Goal: Task Accomplishment & Management: Complete application form

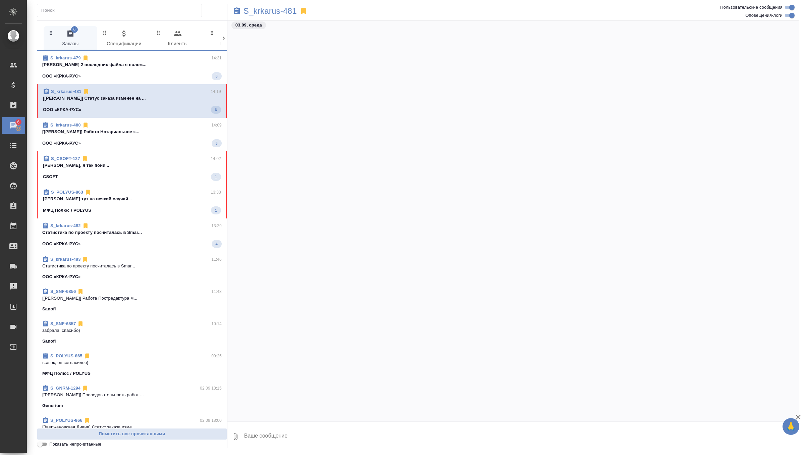
scroll to position [18972, 0]
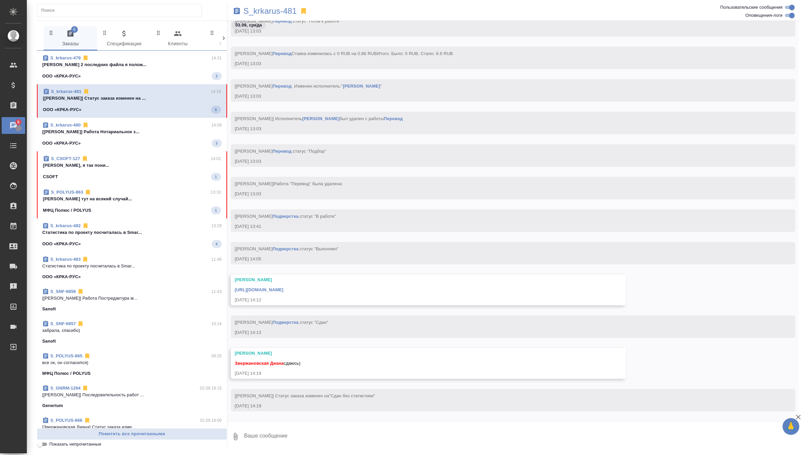
click at [305, 432] on textarea at bounding box center [521, 436] width 555 height 23
type textarea "забрала, спасибо)"
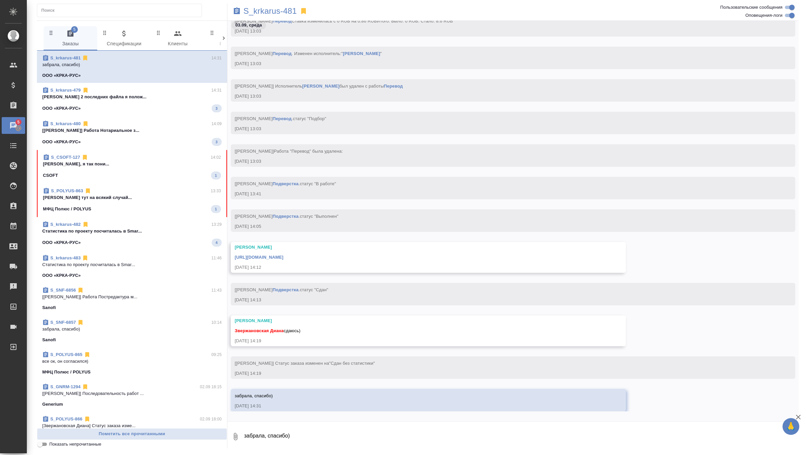
scroll to position [18994, 0]
click at [358, 261] on div "https://drive.awatera.com/apps/files/files/10261657?dir=/Shares/%D0%9E%D0%9E%D0…" at bounding box center [419, 256] width 368 height 8
click at [284, 260] on link "https://drive.awatera.com/apps/files/files/10261657?dir=/Shares/%D0%9E%D0%9E%D0…" at bounding box center [259, 257] width 49 height 5
click at [171, 169] on span "S_CSOFT-127 14:02 Звержановская Диана Дианочка, я так пони... CSOFT 1" at bounding box center [132, 167] width 178 height 26
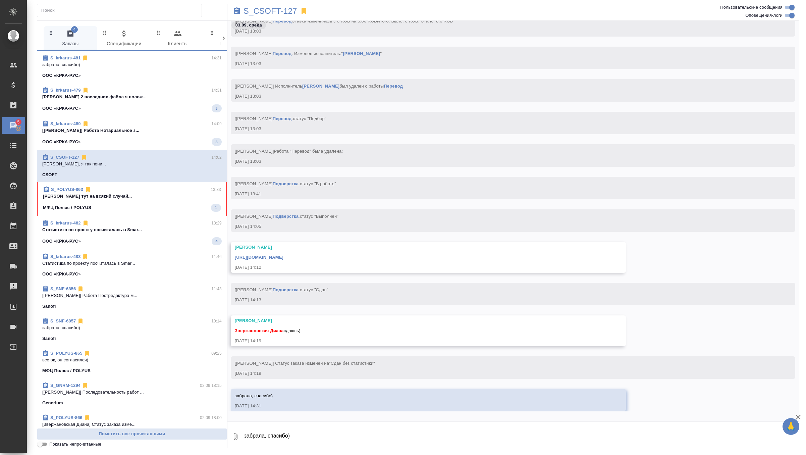
click at [69, 156] on link "S_CSOFT-127" at bounding box center [64, 157] width 29 height 5
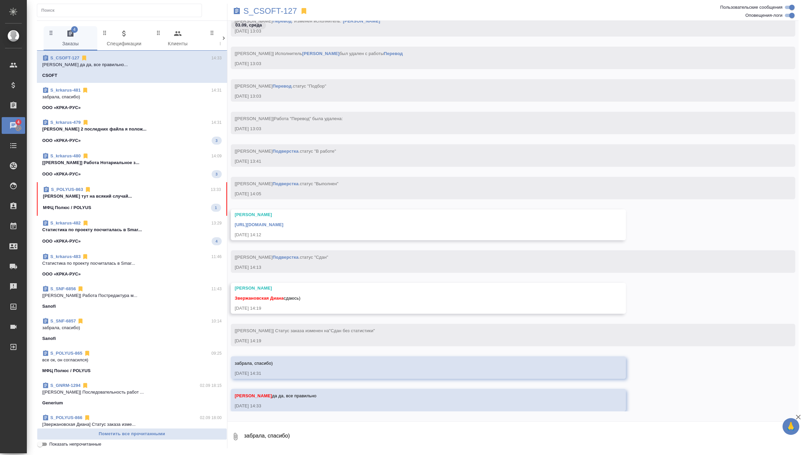
scroll to position [19027, 0]
click at [187, 133] on span "S_krkarus-479 14:31 Арсеньева Вера 2 последних файла я полож... ООО «КРКА-РУС» 3" at bounding box center [132, 132] width 180 height 26
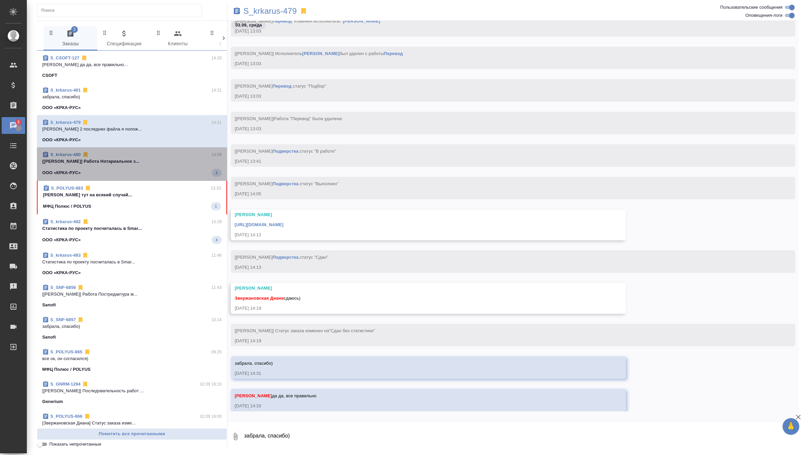
click at [174, 168] on span "S_krkarus-480 14:09 [Никитина Татьяна] Работа Нотариальное з... ООО «КРКА-РУС» 3" at bounding box center [132, 164] width 180 height 26
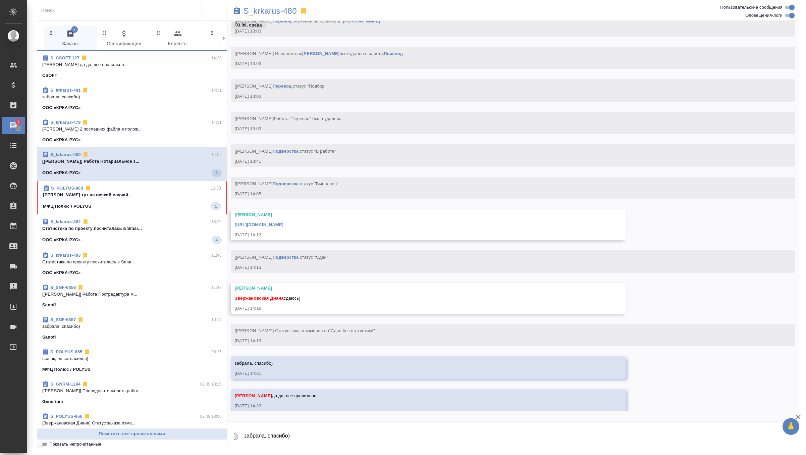
click at [71, 154] on link "S_krkarus-480" at bounding box center [65, 154] width 31 height 5
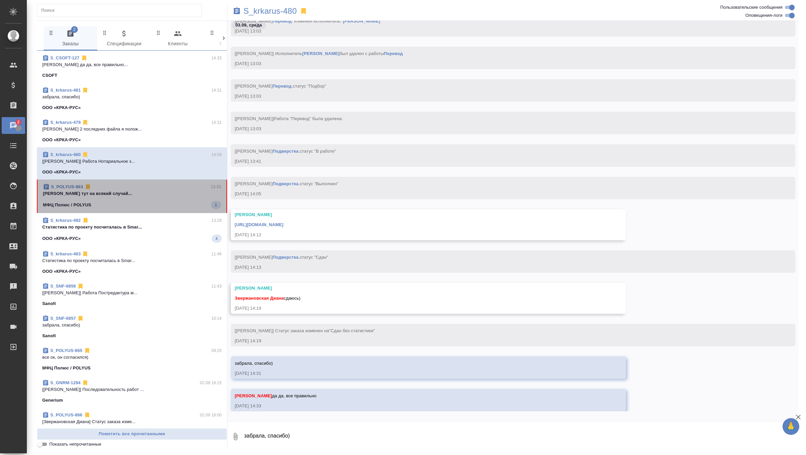
click at [142, 193] on p "Звержановская Диана тут на всякий случай..." at bounding box center [132, 193] width 178 height 7
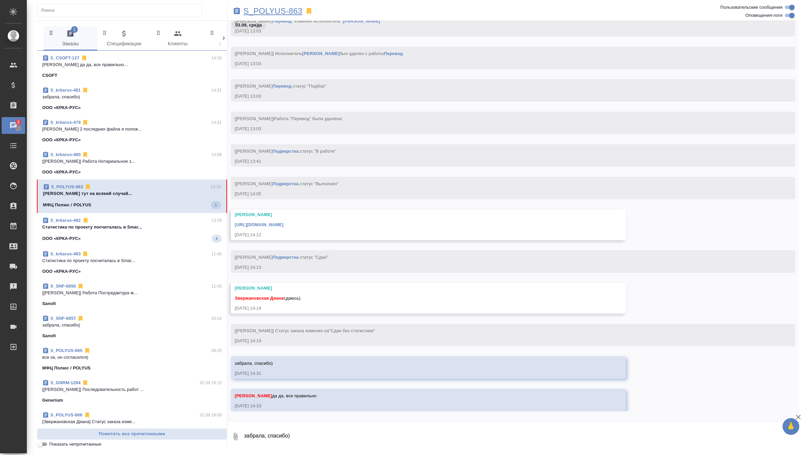
click at [293, 11] on p "S_POLYUS-863" at bounding box center [273, 11] width 59 height 7
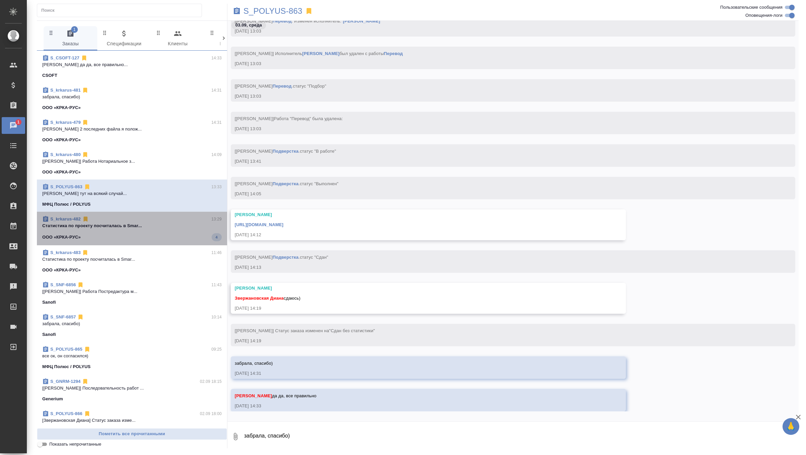
click at [164, 226] on p "Cтатистика по проекту посчиталась в Smar..." at bounding box center [132, 225] width 180 height 7
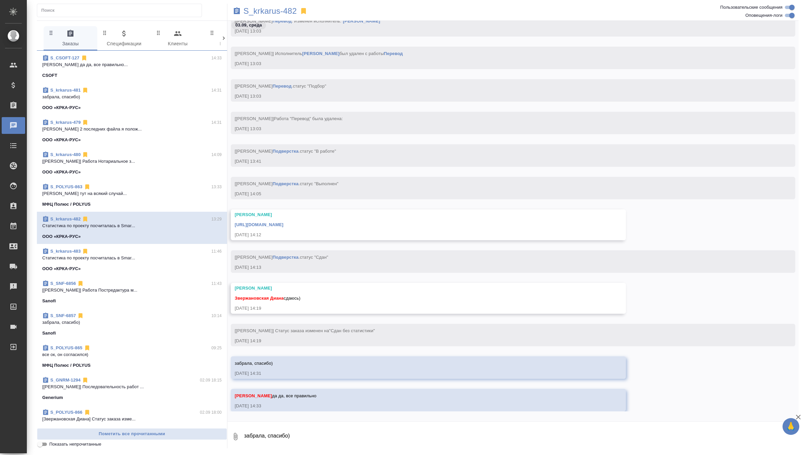
click at [79, 155] on link "S_krkarus-480" at bounding box center [65, 154] width 30 height 5
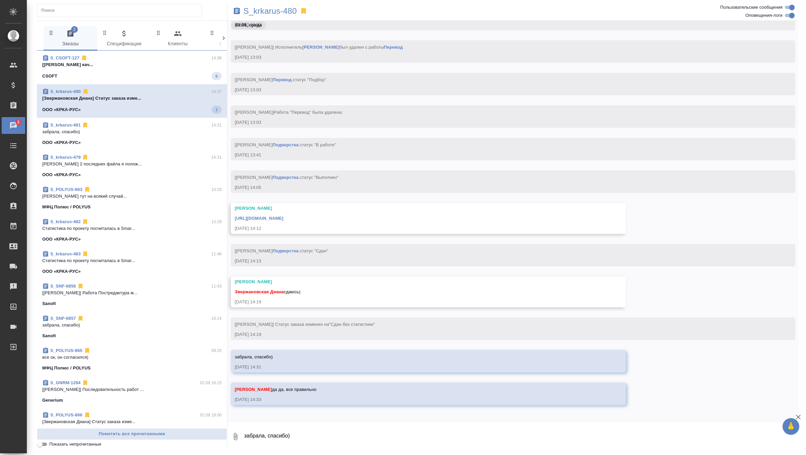
scroll to position [19039, 0]
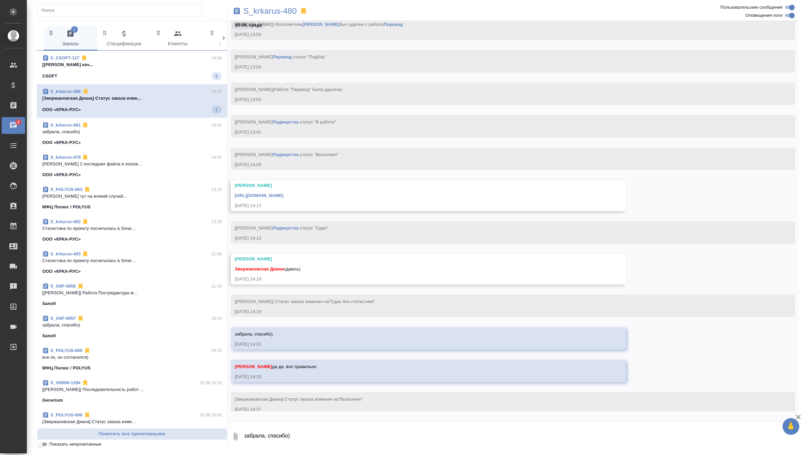
click at [195, 74] on div "CSOFT 6" at bounding box center [132, 76] width 180 height 8
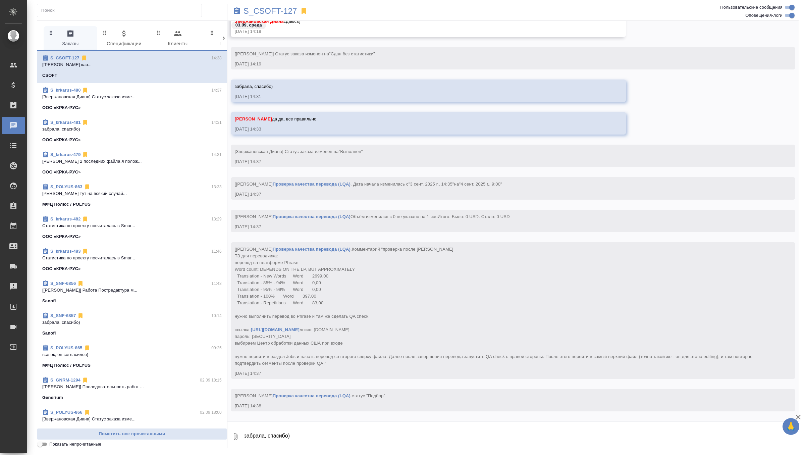
scroll to position [19233, 0]
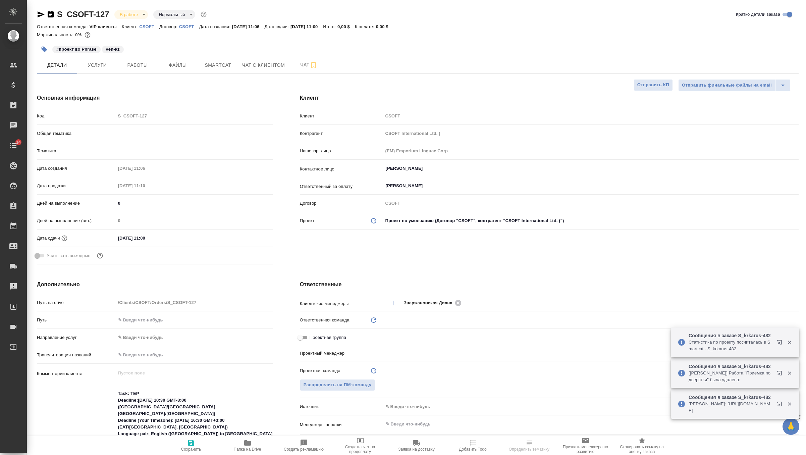
select select "RU"
click at [302, 67] on span "Чат" at bounding box center [309, 65] width 32 height 8
type input "VIP клиенты"
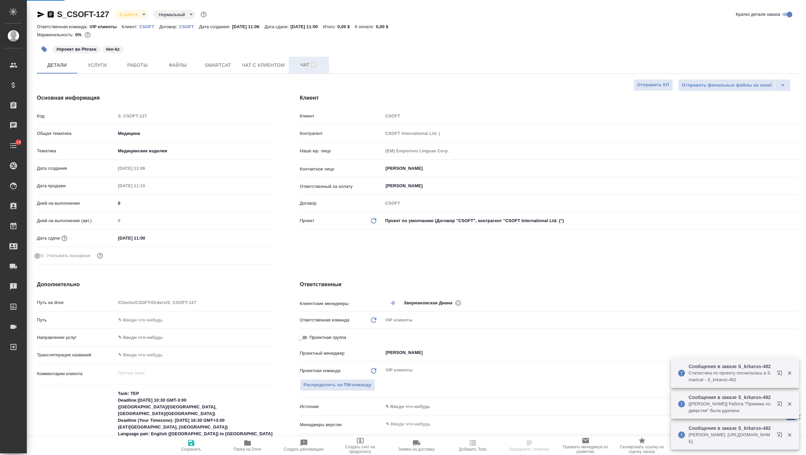
type input "Горшкова Валентина"
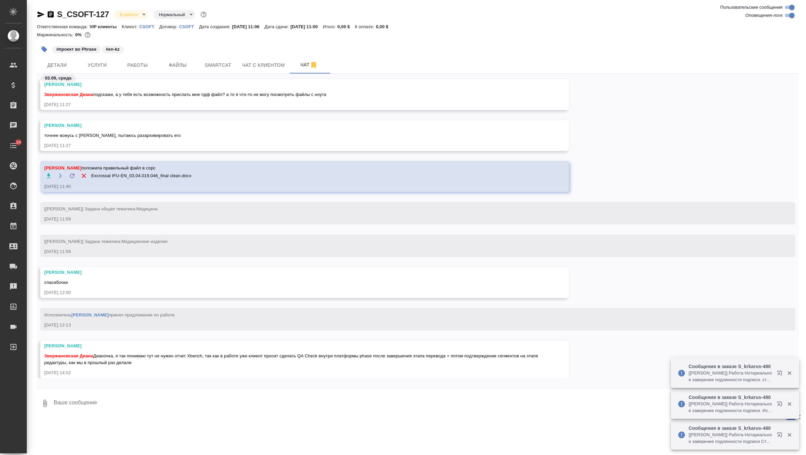
scroll to position [1606, 0]
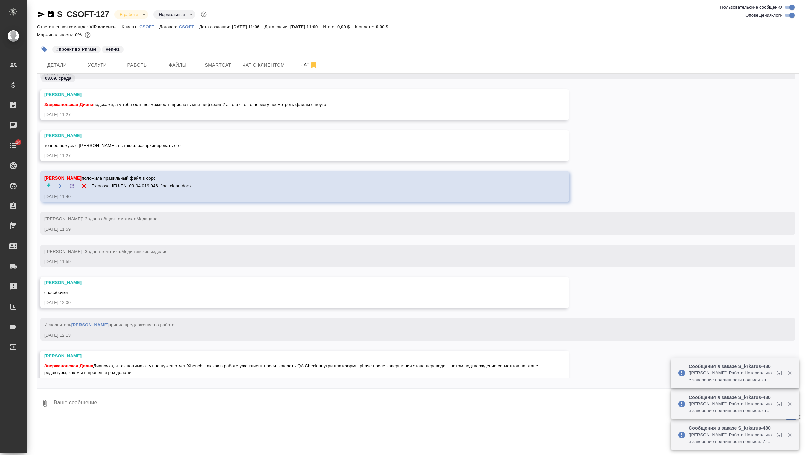
click at [173, 391] on div at bounding box center [418, 390] width 762 height 3
click at [101, 398] on textarea at bounding box center [426, 403] width 746 height 23
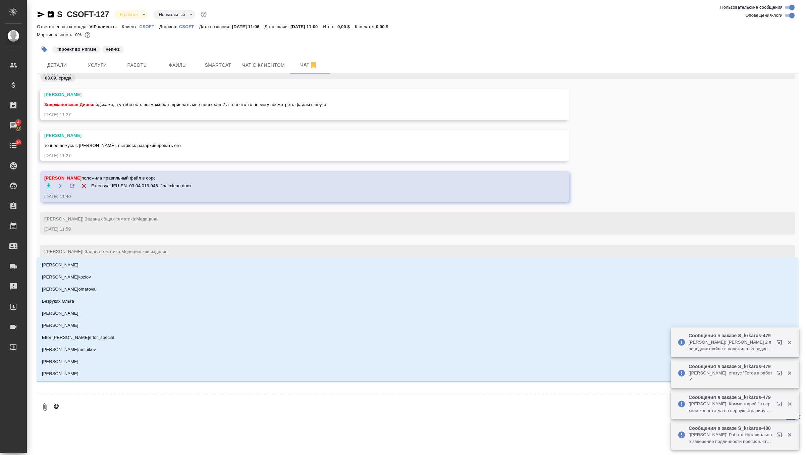
type textarea "@г"
type input "г"
type textarea "@го"
type input "го"
type textarea "@гор"
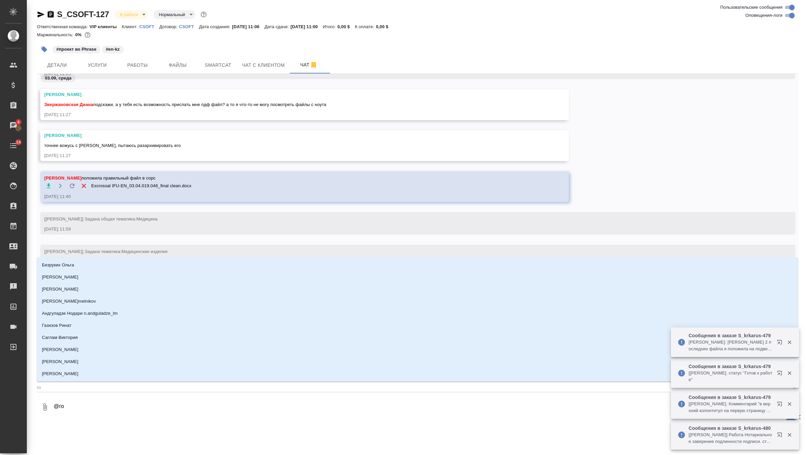
type input "гор"
type textarea "@горш"
type input "горш"
type textarea "@горшк"
type input "горшк"
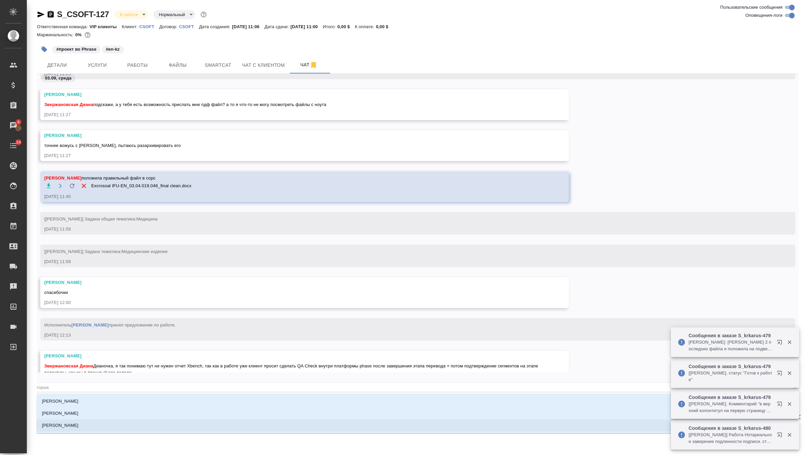
click at [77, 425] on p "[PERSON_NAME]" at bounding box center [60, 425] width 37 height 7
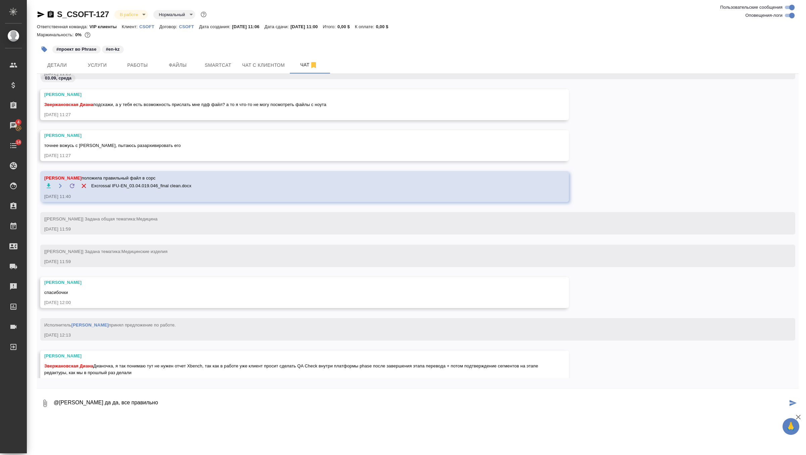
type textarea "@Горшкова Валентина да да, все правильно"
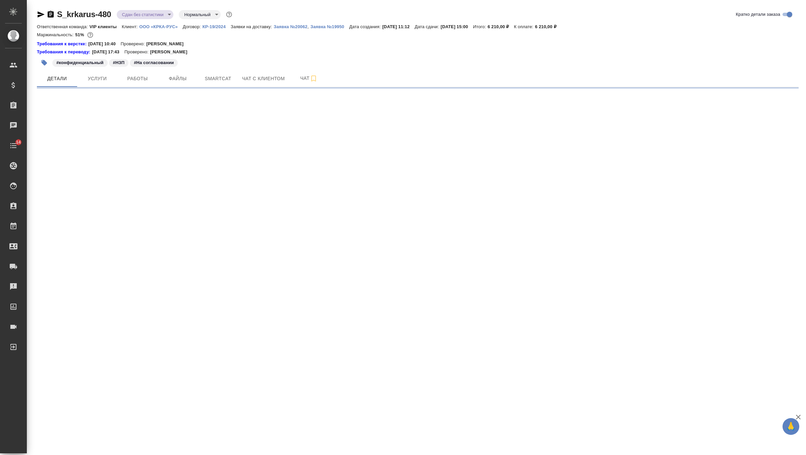
select select "RU"
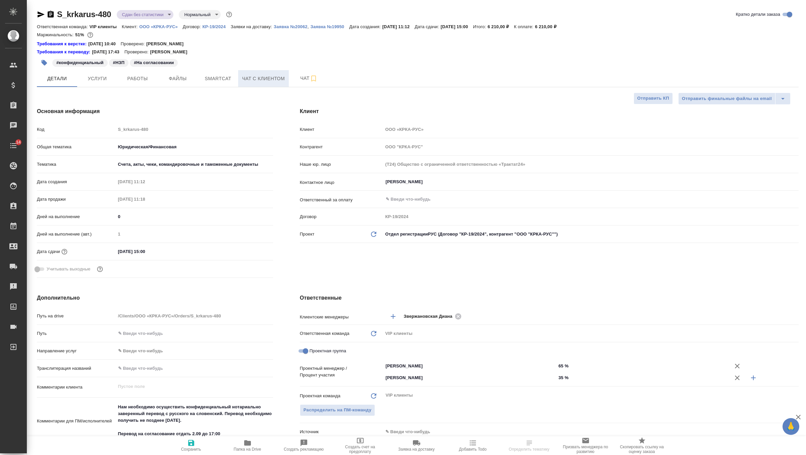
type textarea "x"
click at [301, 80] on span "Чат" at bounding box center [309, 78] width 32 height 8
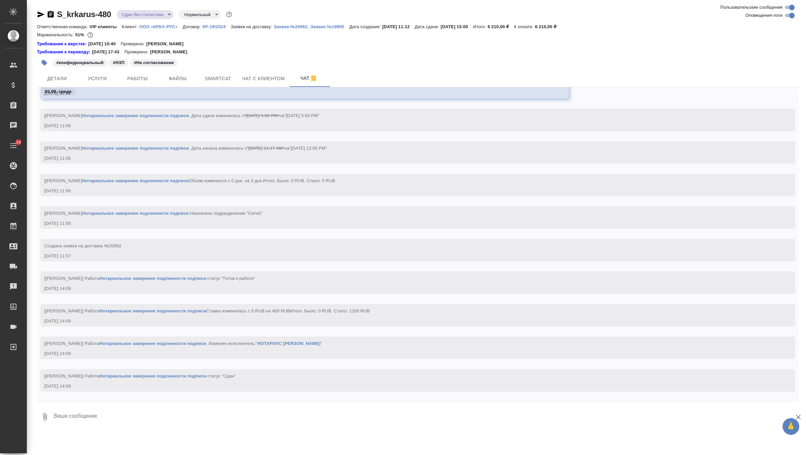
scroll to position [28539, 0]
click at [303, 30] on button "Заявка №20062" at bounding box center [291, 26] width 34 height 7
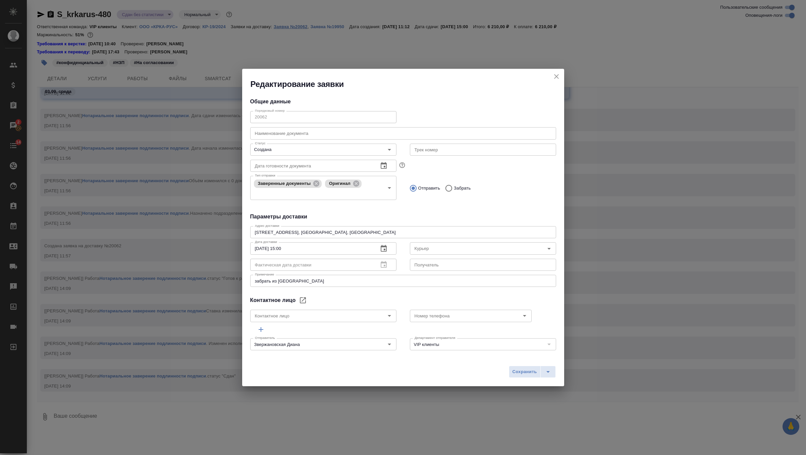
type input "[PERSON_NAME]"
type input "[PHONE_NUMBER]"
click at [545, 372] on icon "split button" at bounding box center [548, 372] width 8 height 8
click at [545, 360] on li "Сохранить и скачать" at bounding box center [533, 358] width 54 height 11
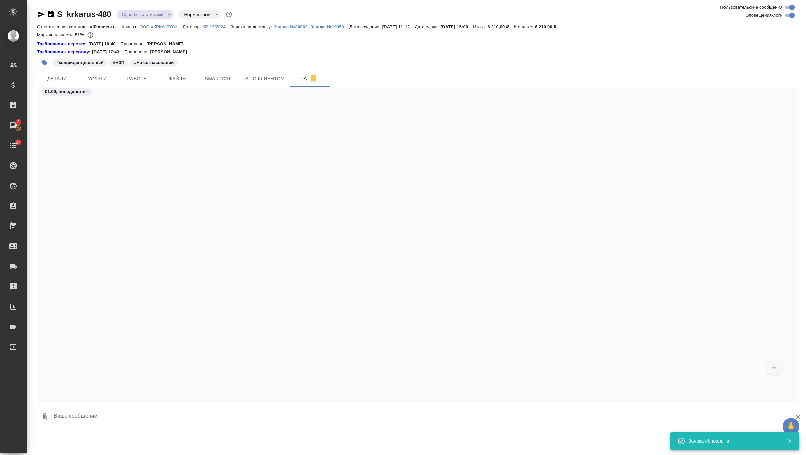
scroll to position [28533, 0]
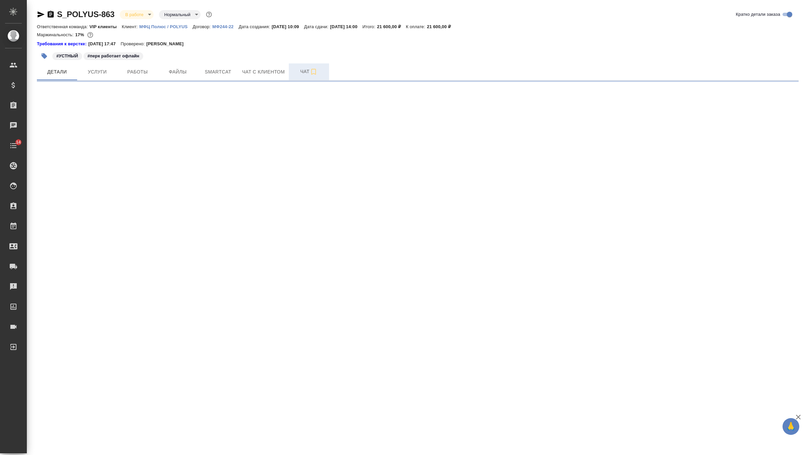
select select "RU"
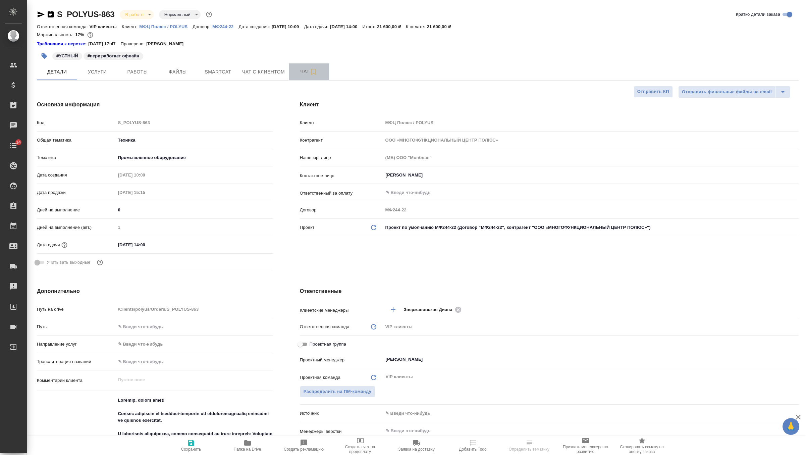
click at [301, 76] on button "Чат" at bounding box center [309, 71] width 40 height 17
type textarea "x"
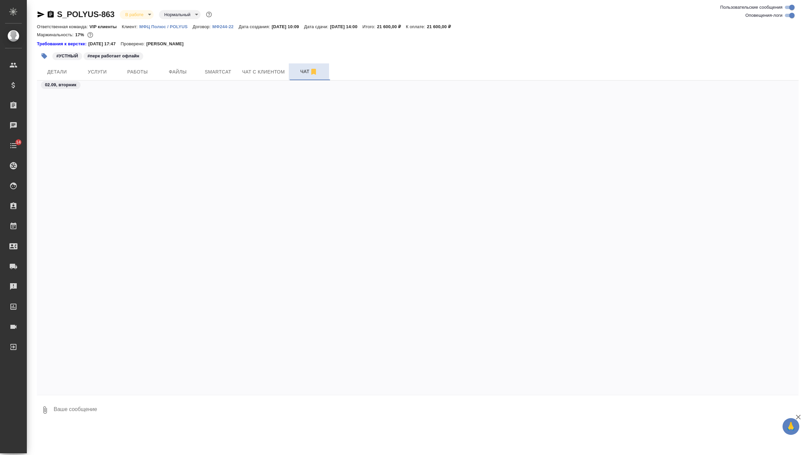
scroll to position [1291, 0]
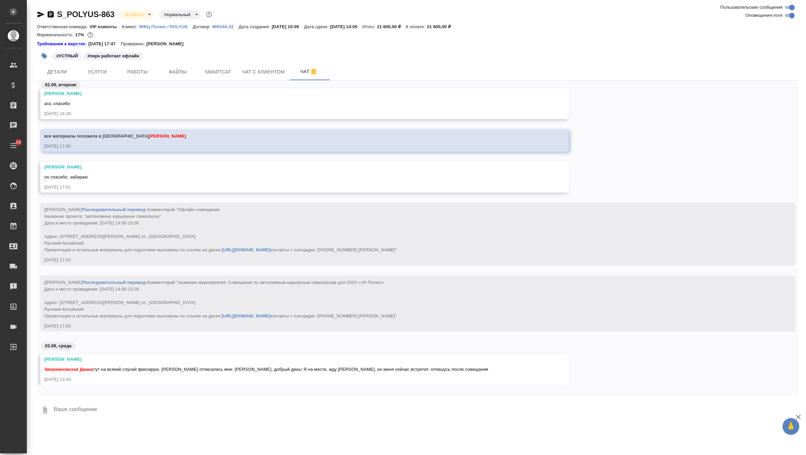
click at [158, 410] on textarea at bounding box center [426, 410] width 746 height 23
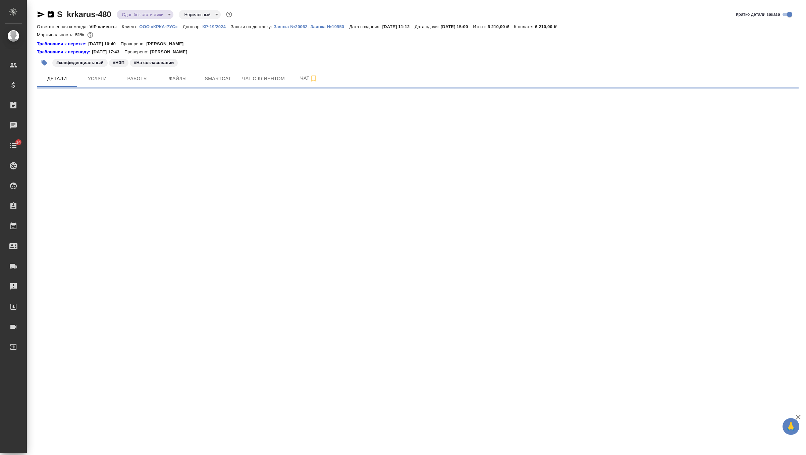
select select "RU"
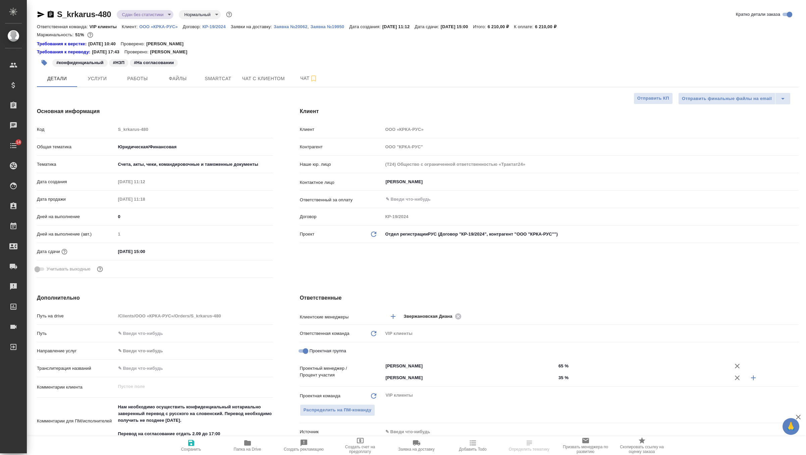
type textarea "x"
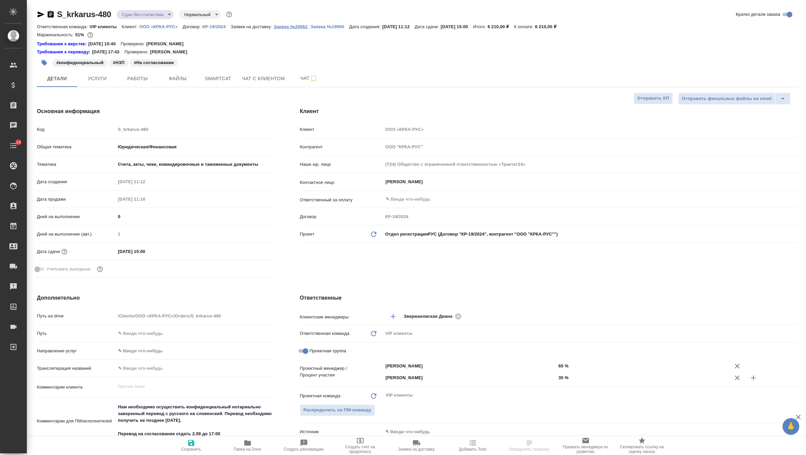
type textarea "x"
click at [300, 28] on p "Заявка №20062" at bounding box center [291, 26] width 34 height 5
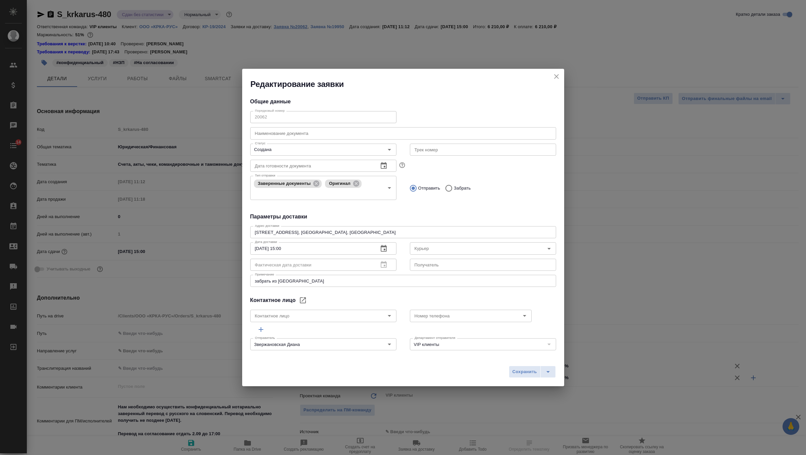
type input "[PERSON_NAME]"
type input "+7-903-516-44-16"
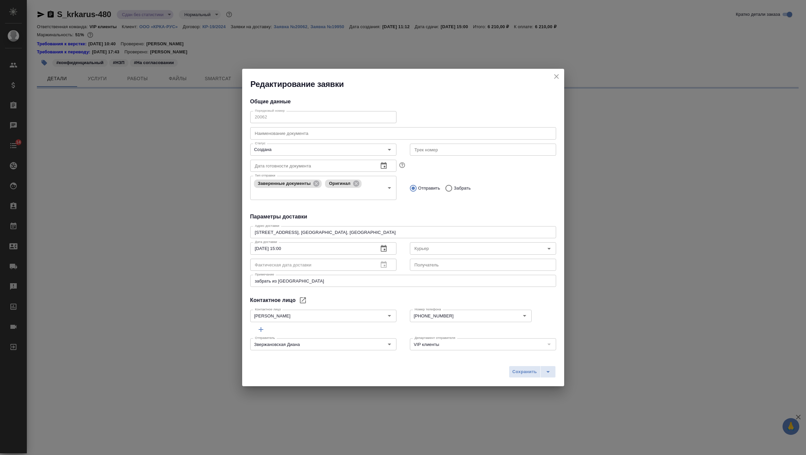
select select "RU"
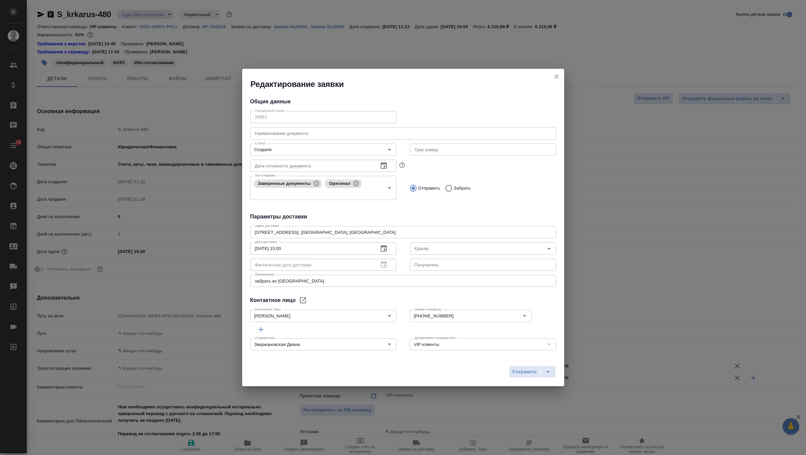
type textarea "x"
click at [558, 75] on icon "close" at bounding box center [556, 76] width 5 height 5
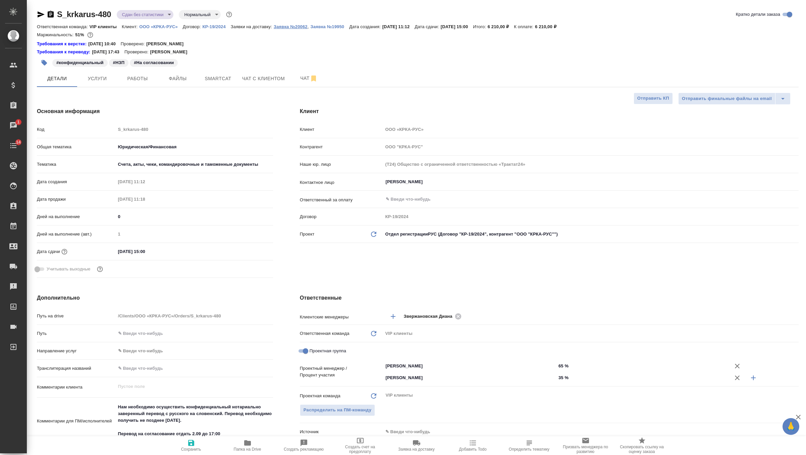
click at [307, 28] on p "Заявка №20062" at bounding box center [291, 26] width 34 height 5
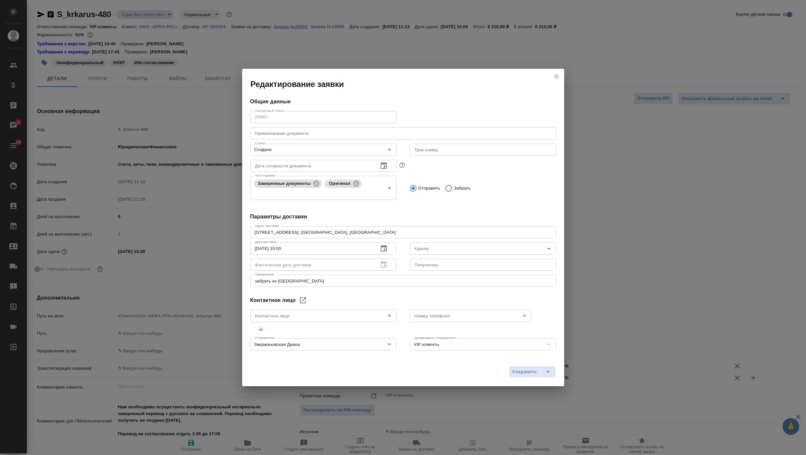
type input "[PERSON_NAME]"
type input "+7-903-516-44-16"
click at [557, 74] on icon "close" at bounding box center [557, 76] width 8 height 8
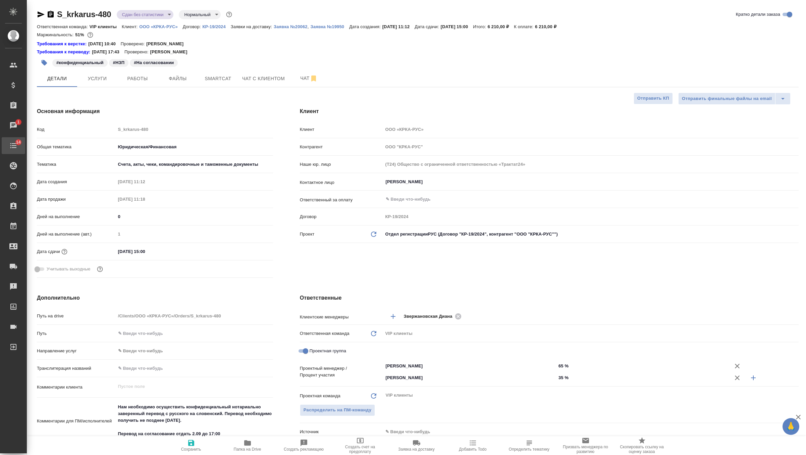
type textarea "x"
click at [137, 74] on button "Работы" at bounding box center [137, 78] width 40 height 17
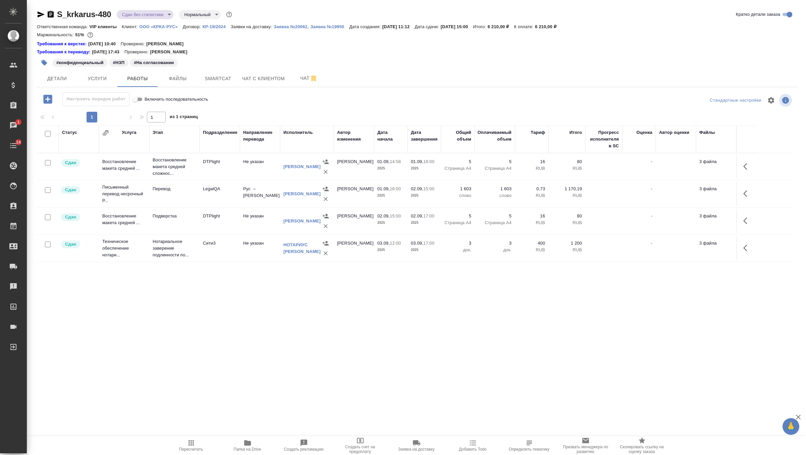
click at [154, 15] on body "🙏 .cls-1 fill:#fff; AWATERA Zverzhanovskaya Diana Клиенты Спецификации Заказы 1…" at bounding box center [403, 227] width 806 height 455
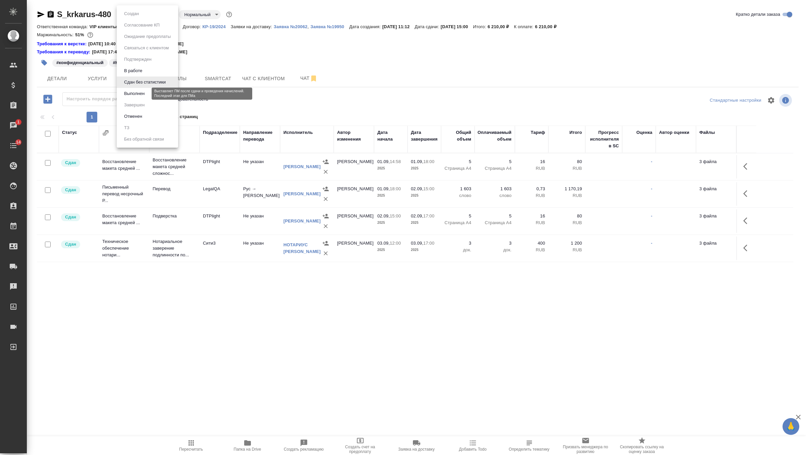
click at [146, 91] on button "Выполнен" at bounding box center [134, 93] width 24 height 7
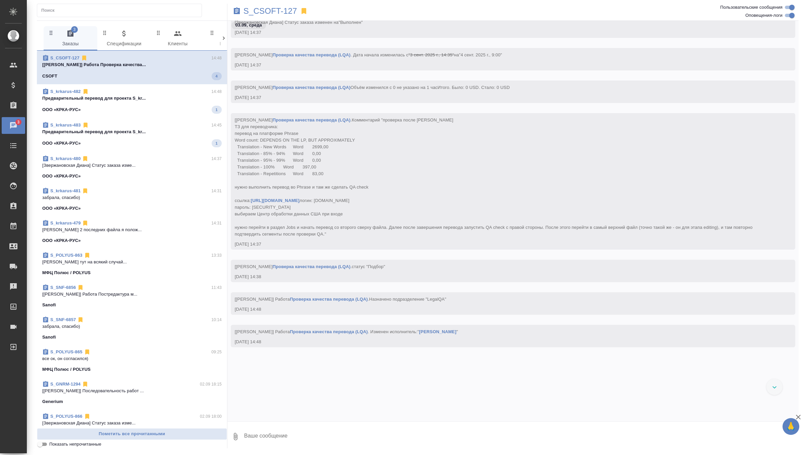
scroll to position [19352, 0]
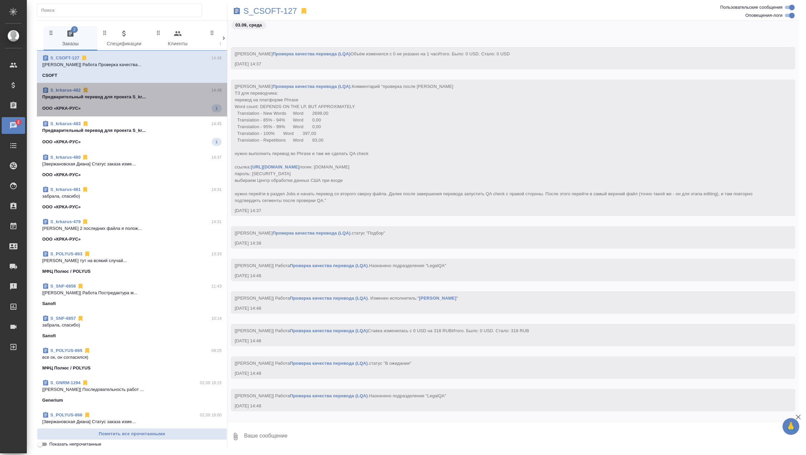
click at [180, 100] on span "S_krkarus-482 14:48 Предварительный перевод для проекта S_kr... ООО «КРКА-РУС» 1" at bounding box center [132, 100] width 180 height 26
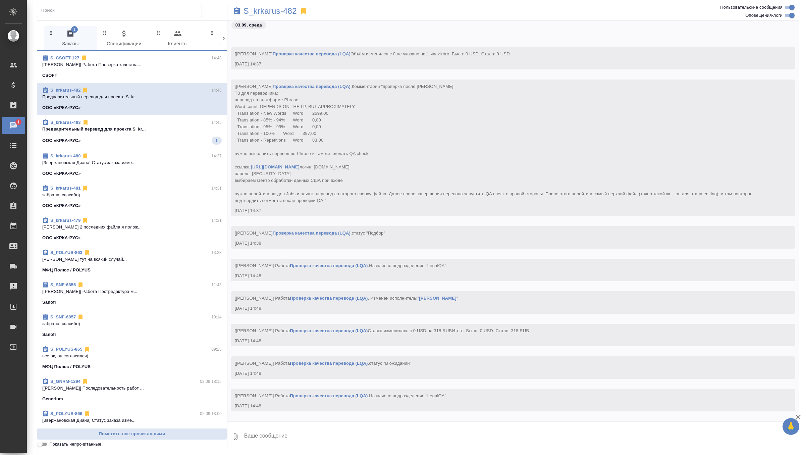
click at [177, 135] on span "S_krkarus-483 14:45 Предварительный перевод для проекта S_kr... ООО «КРКА-РУС» 1" at bounding box center [132, 132] width 180 height 26
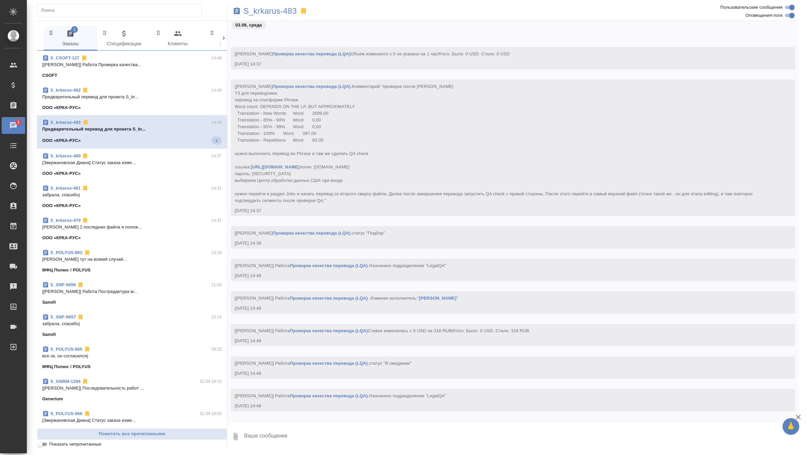
click at [188, 59] on div "S_CSOFT-127 14:48" at bounding box center [132, 58] width 180 height 7
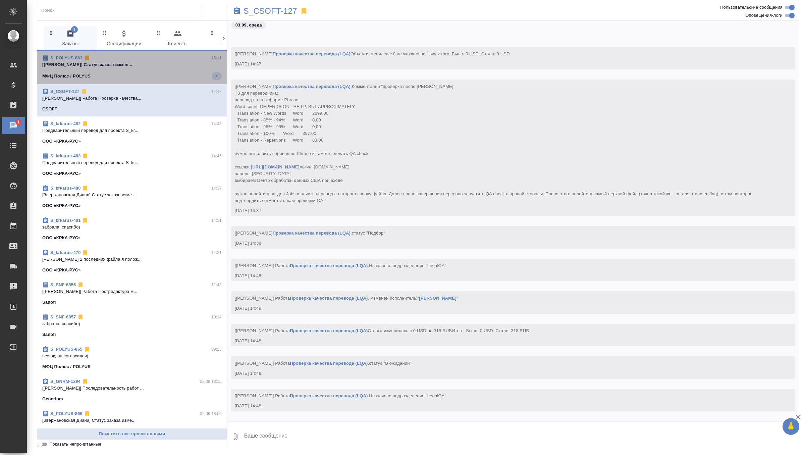
click at [170, 75] on div "МФЦ Полюс / POLYUS 4" at bounding box center [132, 76] width 180 height 8
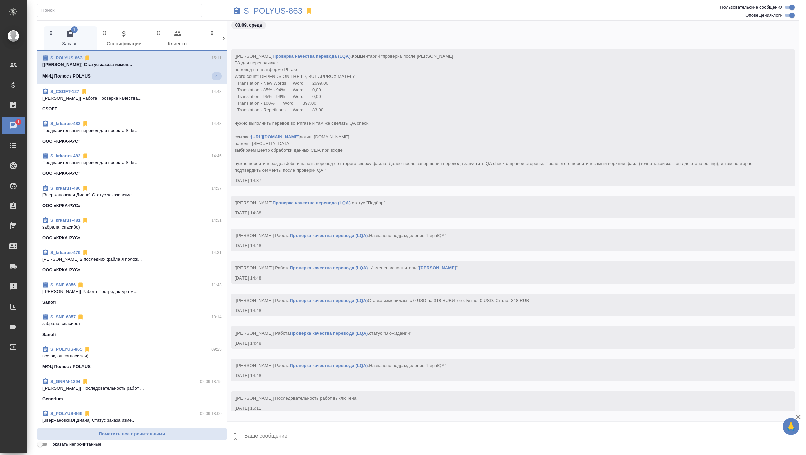
scroll to position [19472, 0]
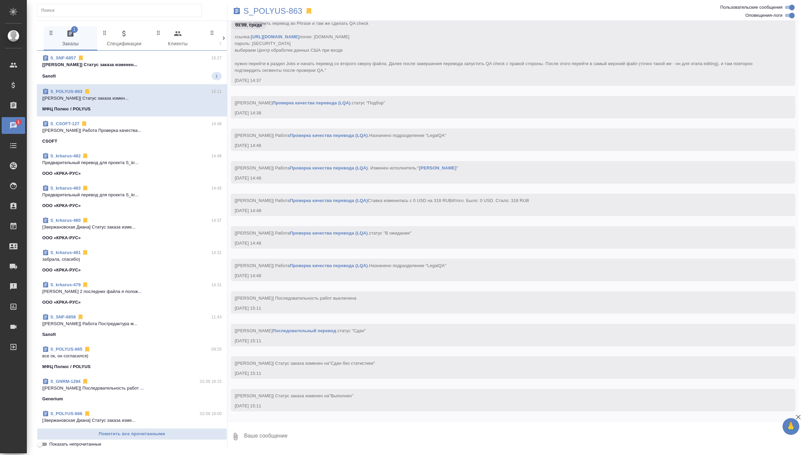
click at [193, 73] on div "Sanofi 1" at bounding box center [132, 76] width 180 height 8
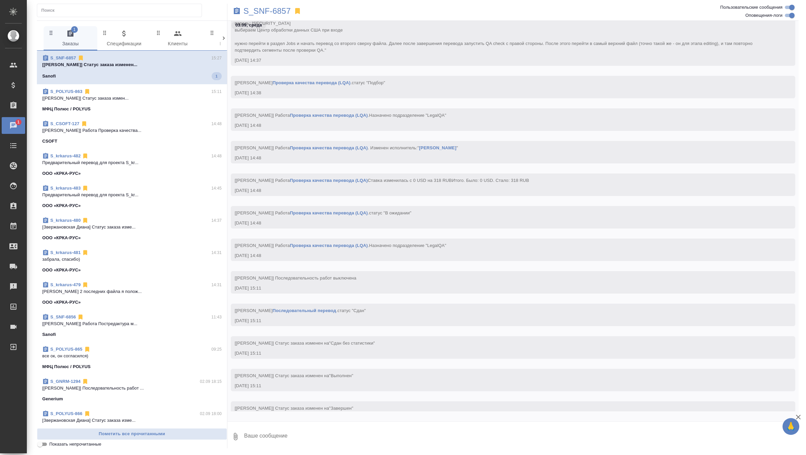
scroll to position [19505, 0]
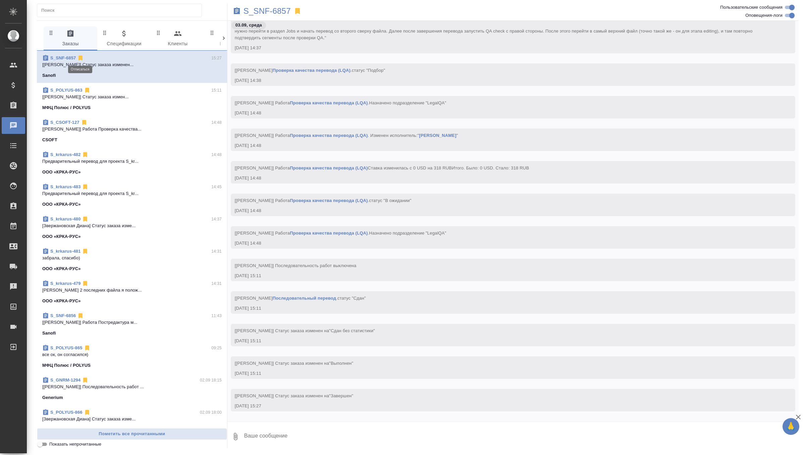
click at [80, 57] on icon at bounding box center [81, 58] width 4 height 5
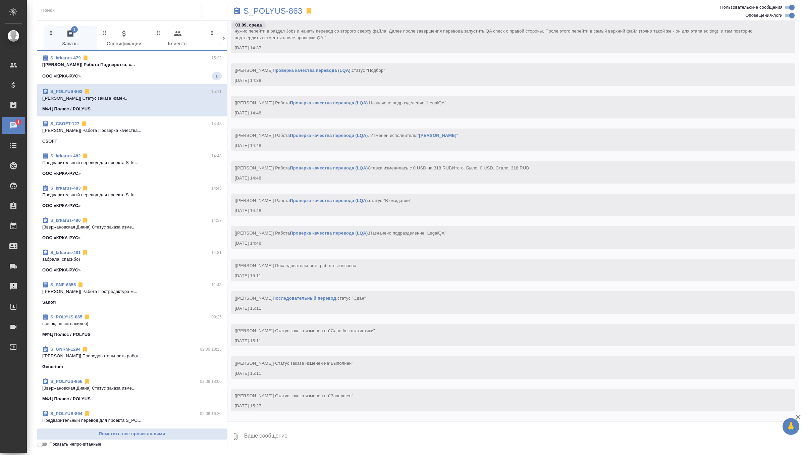
click at [141, 68] on span "S_krkarus-479 15:32 [Исмагилова Диана] Работа Подверстка. с... ООО «КРКА-РУС» 1" at bounding box center [132, 68] width 180 height 26
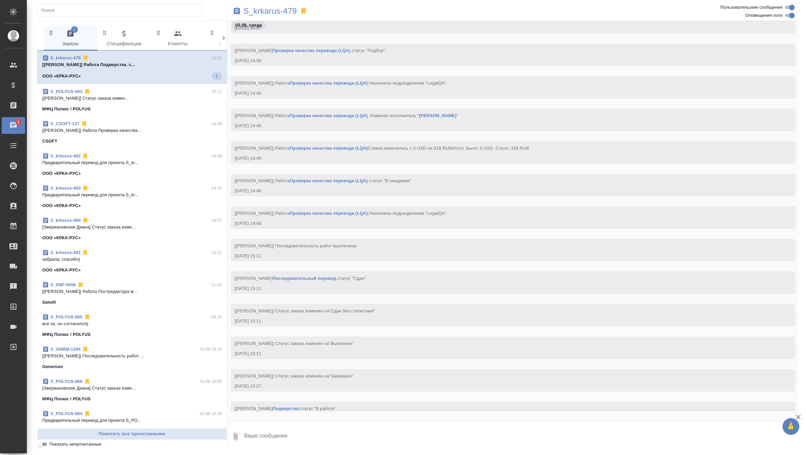
scroll to position [19528, 0]
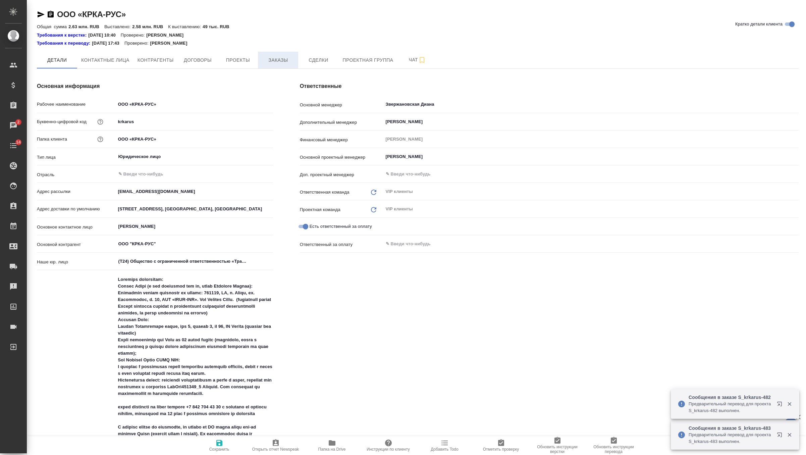
click at [282, 52] on button "Заказы" at bounding box center [278, 60] width 40 height 17
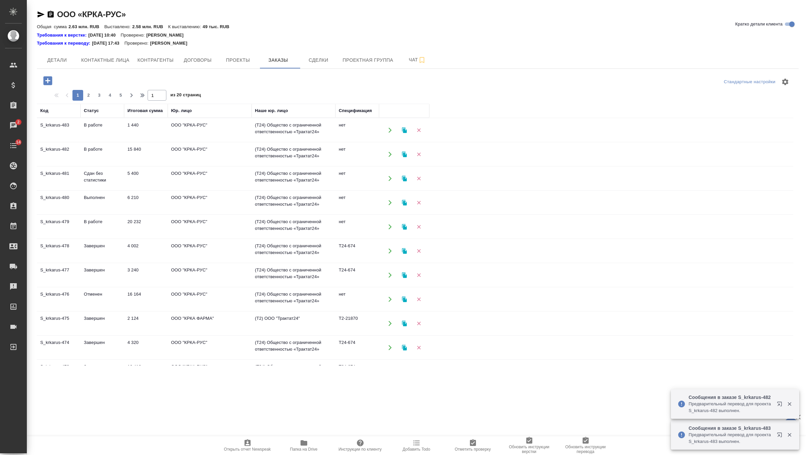
click at [321, 257] on td "(T24) Общество с ограниченной ответственностью «Трактат24»" at bounding box center [294, 250] width 84 height 23
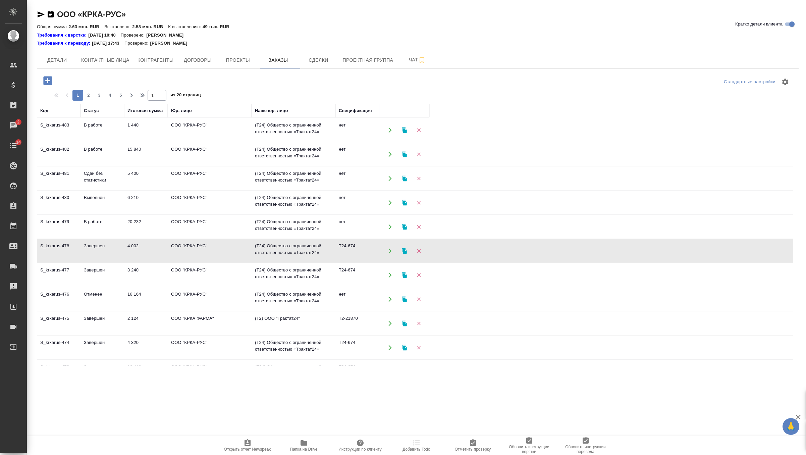
click at [321, 257] on td "(T24) Общество с ограниченной ответственностью «Трактат24»" at bounding box center [294, 250] width 84 height 23
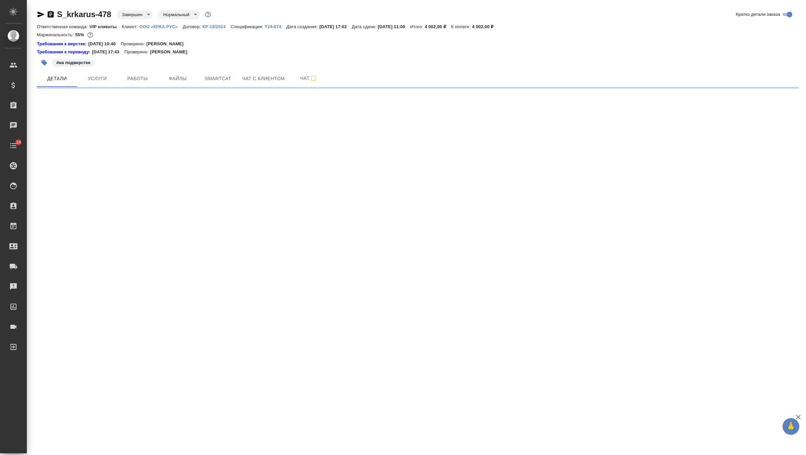
select select "RU"
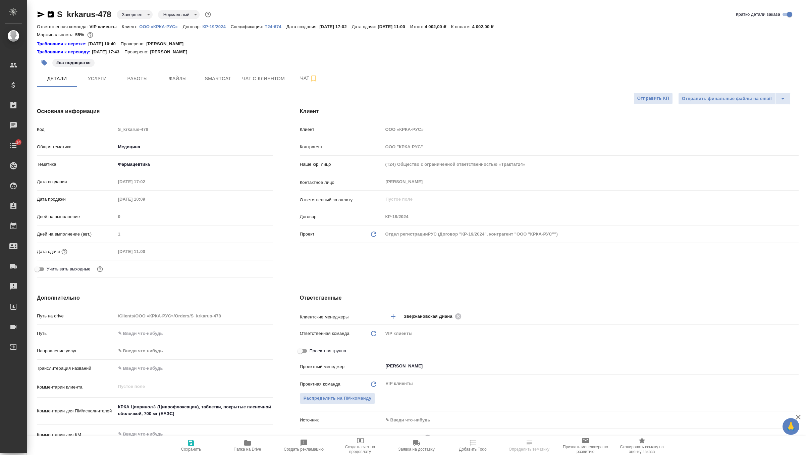
type textarea "x"
click at [283, 25] on p "T24-674" at bounding box center [275, 26] width 21 height 5
type textarea "x"
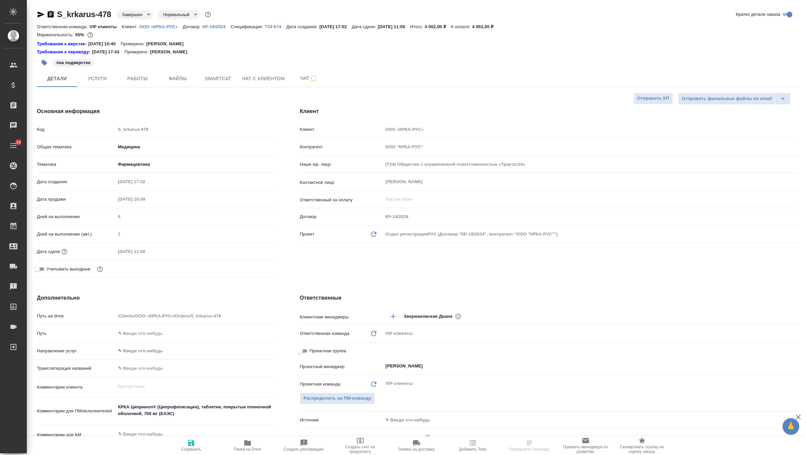
type textarea "x"
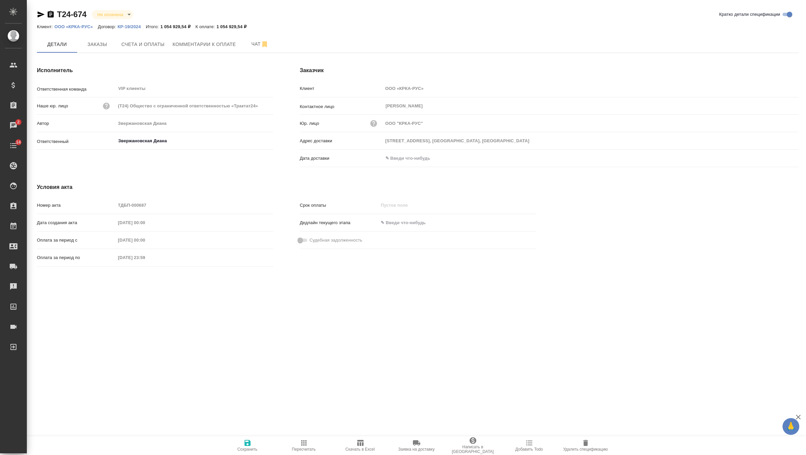
click at [425, 446] on span "Заявка на доставку" at bounding box center [417, 445] width 48 height 13
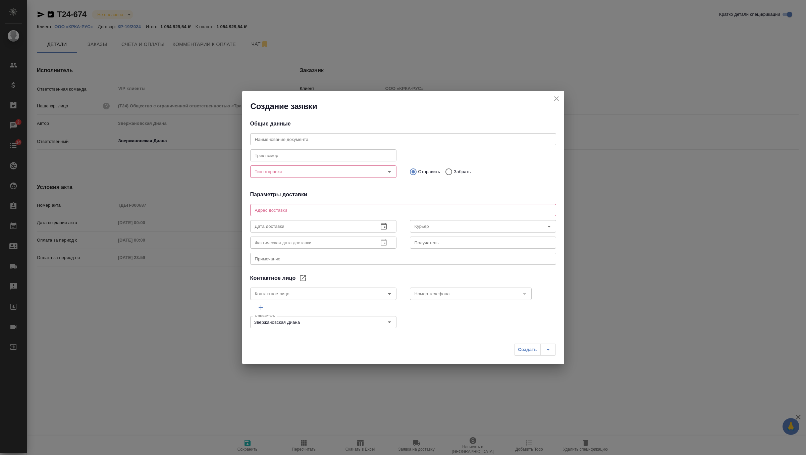
type input "[PERSON_NAME]"
click at [293, 213] on div "x Адрес доставки" at bounding box center [403, 210] width 306 height 12
paste textarea "[STREET_ADDRESS], [GEOGRAPHIC_DATA], [GEOGRAPHIC_DATA]"
click at [389, 171] on icon "Open" at bounding box center [390, 172] width 8 height 8
type textarea "[STREET_ADDRESS], [GEOGRAPHIC_DATA], [GEOGRAPHIC_DATA]"
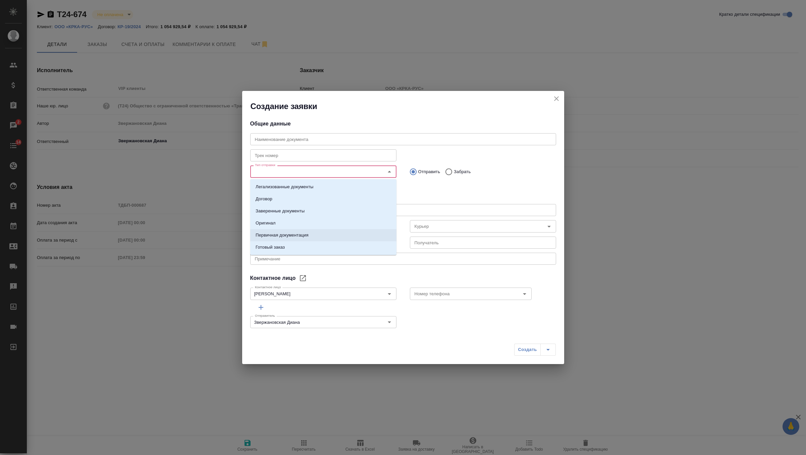
click at [306, 235] on p "Первичная документация" at bounding box center [282, 235] width 53 height 7
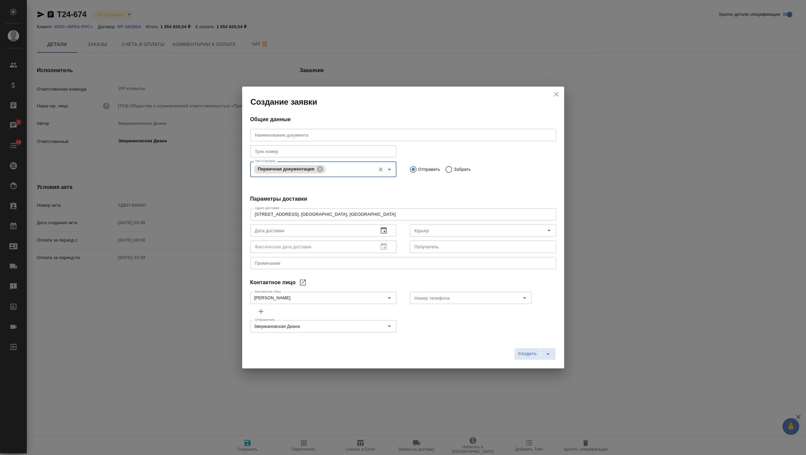
click at [348, 167] on input "Тип отправки" at bounding box center [349, 169] width 45 height 8
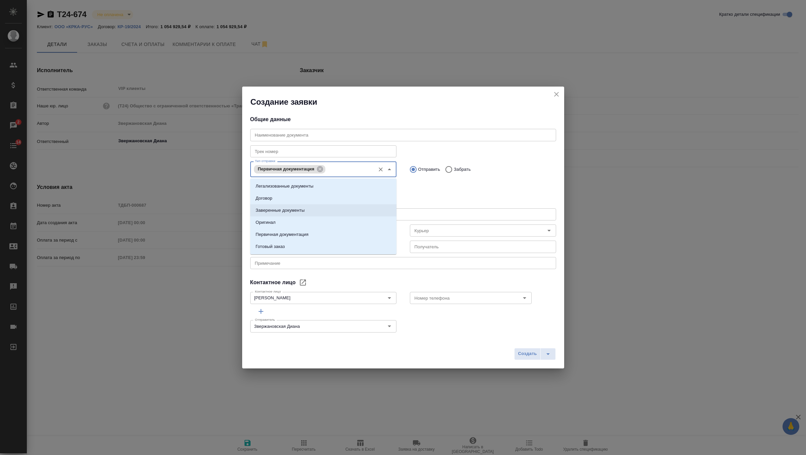
click at [451, 187] on div "Тип отправки Первичная документация Тип отправки Отправить Забрать" at bounding box center [403, 173] width 306 height 28
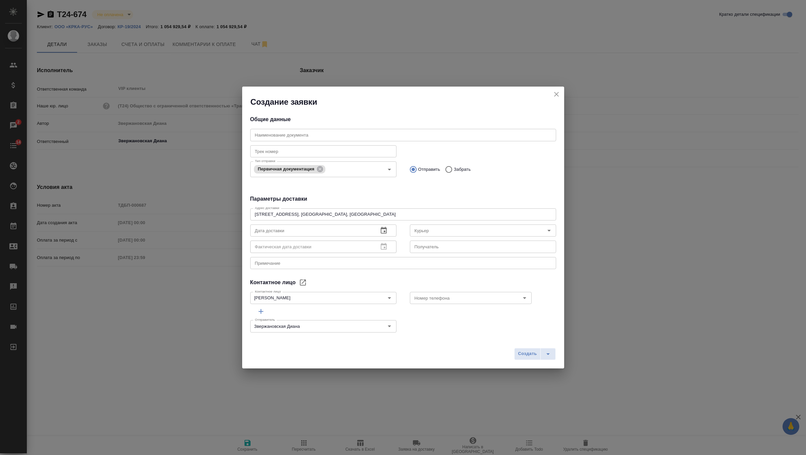
click at [381, 232] on icon "button" at bounding box center [384, 230] width 6 height 7
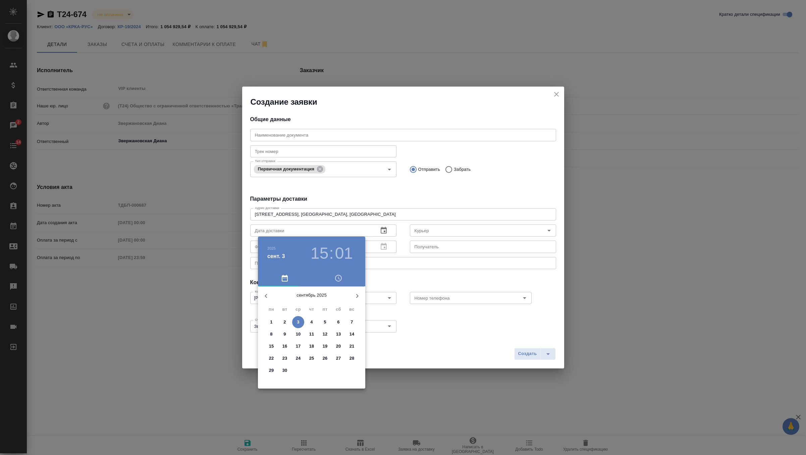
click at [297, 321] on p "3" at bounding box center [298, 322] width 2 height 7
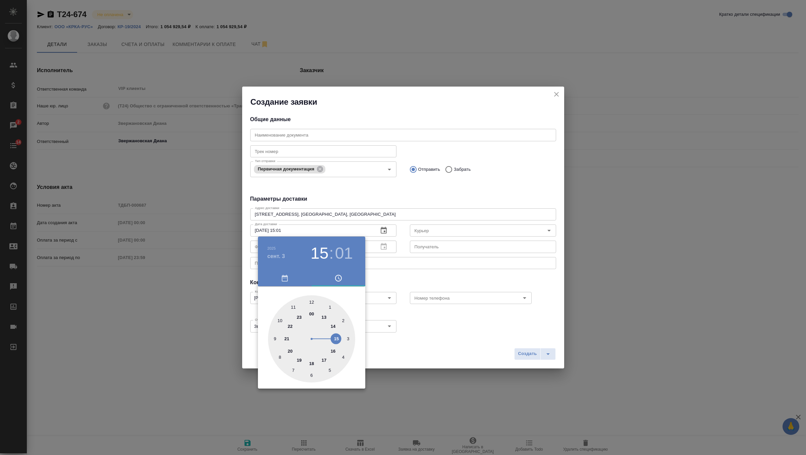
click at [337, 339] on div at bounding box center [311, 338] width 87 height 87
click at [311, 299] on div at bounding box center [311, 338] width 87 height 87
click at [322, 254] on h3 "15" at bounding box center [320, 253] width 18 height 19
type input "[DATE] 16:00"
click at [332, 349] on div at bounding box center [311, 338] width 87 height 87
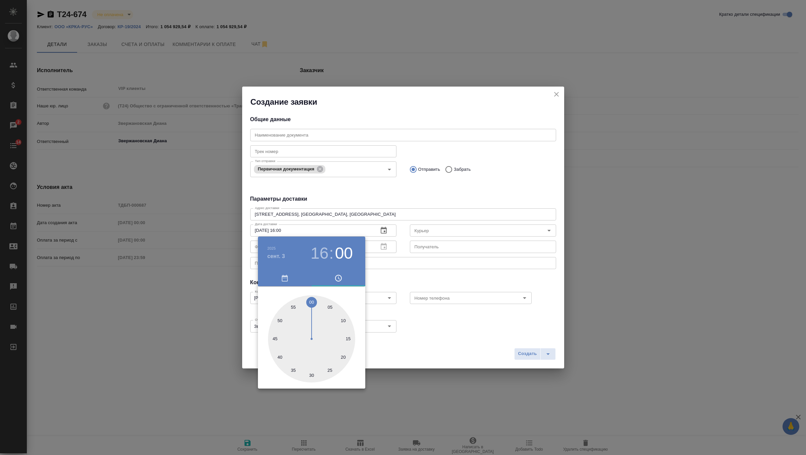
click at [426, 276] on div at bounding box center [403, 227] width 806 height 455
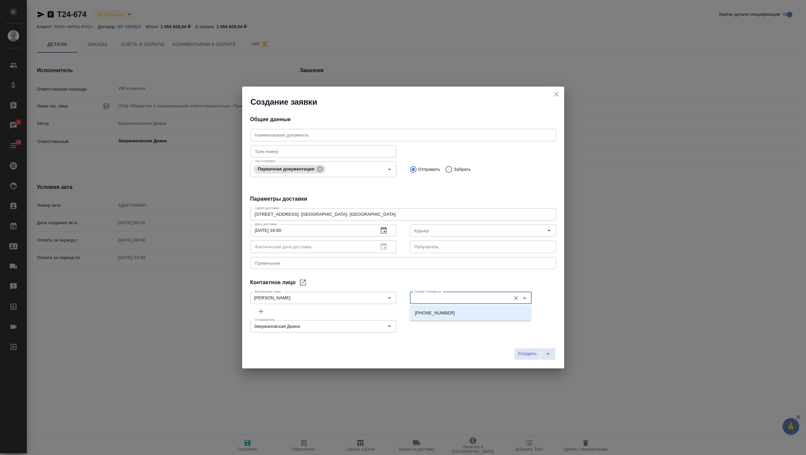
click at [434, 301] on input "Номер телефона" at bounding box center [459, 298] width 95 height 8
click at [429, 312] on p "[PHONE_NUMBER]" at bounding box center [435, 313] width 40 height 7
type input "[PHONE_NUMBER]"
click at [531, 355] on span "Создать" at bounding box center [527, 354] width 19 height 8
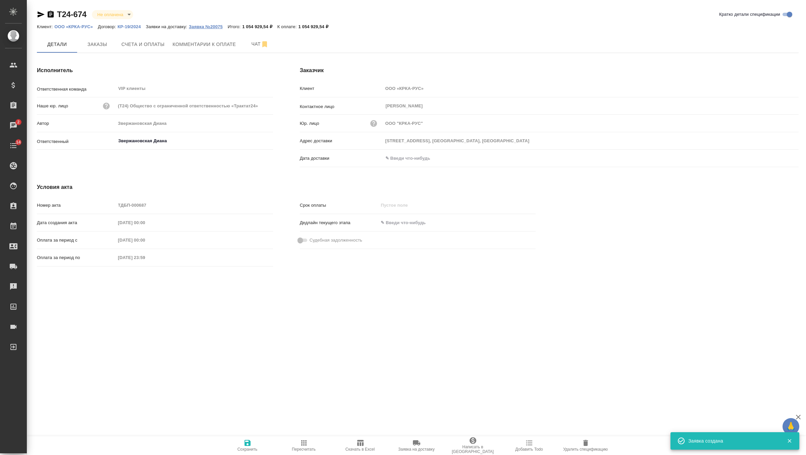
click at [215, 26] on p "Заявка №20075" at bounding box center [208, 26] width 39 height 5
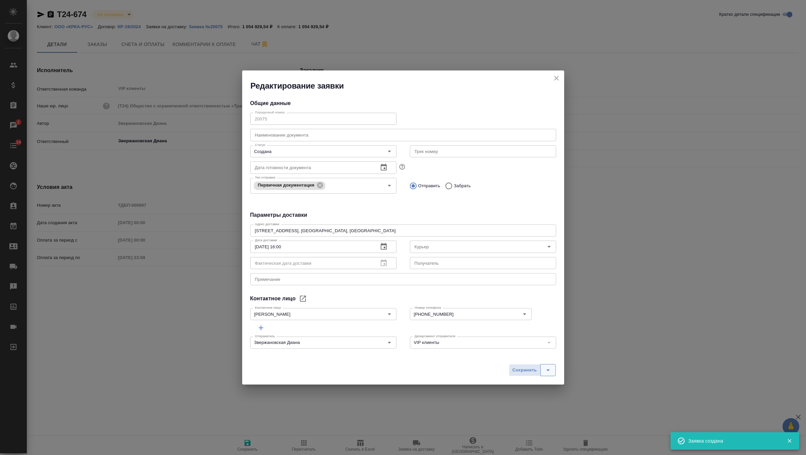
click at [547, 372] on icon "split button" at bounding box center [548, 370] width 8 height 8
click at [545, 363] on ul "Сохранить и скачать" at bounding box center [533, 356] width 54 height 16
click at [547, 359] on li "Сохранить и скачать" at bounding box center [533, 356] width 54 height 11
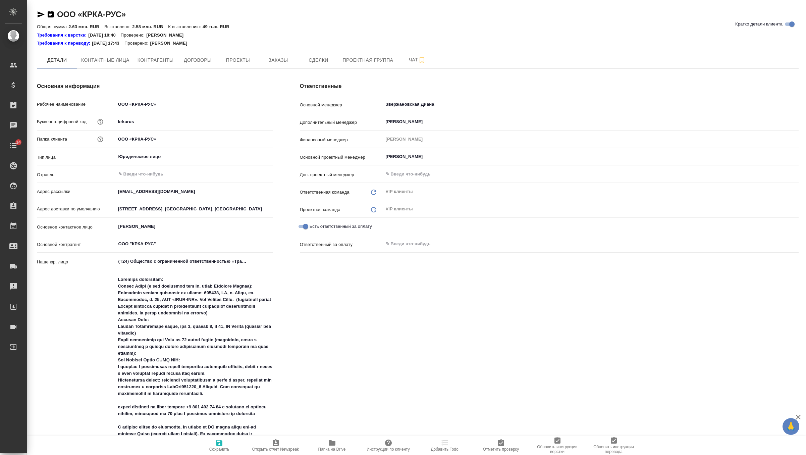
click at [119, 207] on input "[STREET_ADDRESS], [GEOGRAPHIC_DATA], [GEOGRAPHIC_DATA]" at bounding box center [194, 209] width 157 height 10
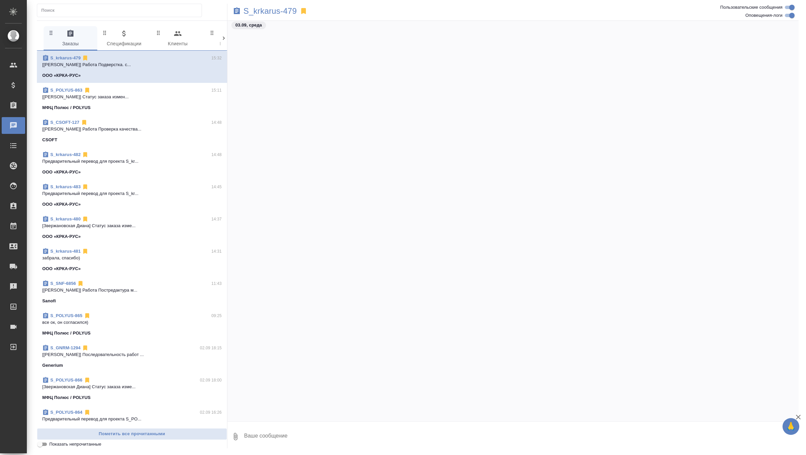
scroll to position [19528, 0]
